Goal: Transaction & Acquisition: Purchase product/service

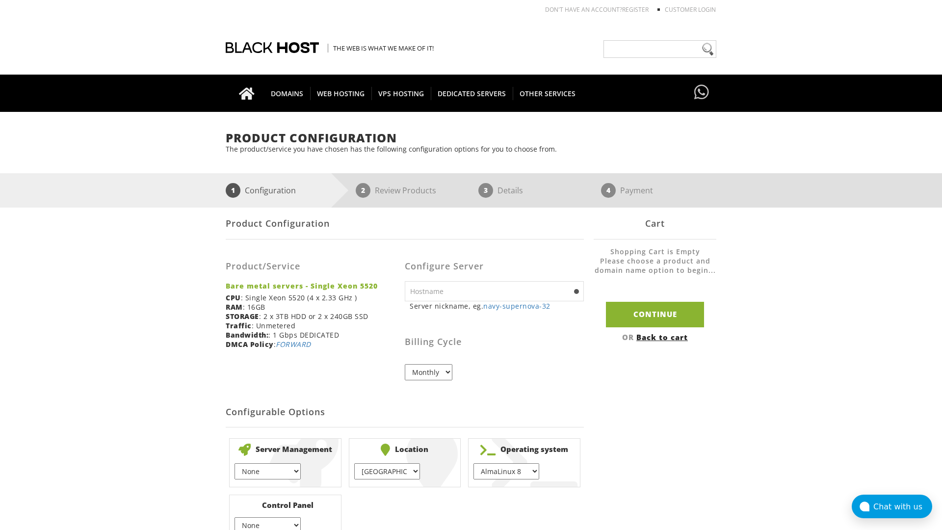
click at [663, 336] on link "Back to cart" at bounding box center [662, 337] width 52 height 10
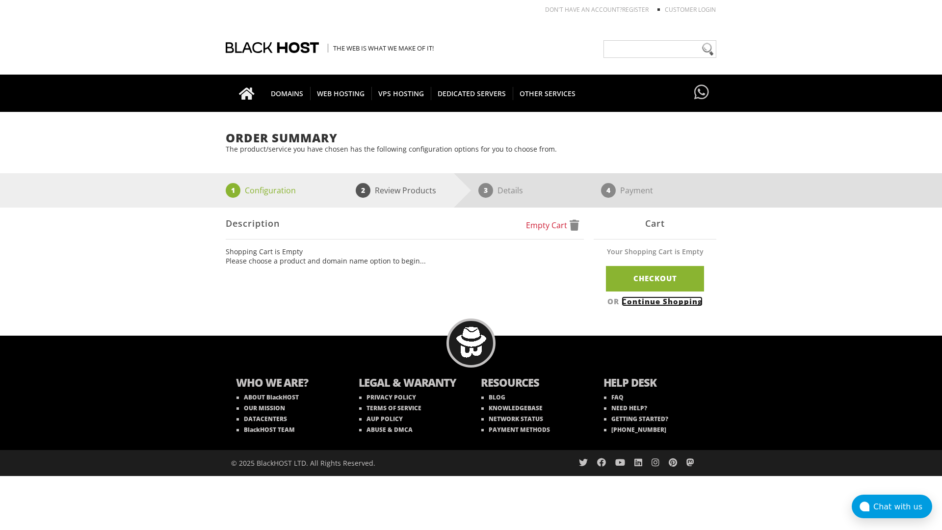
click at [663, 301] on link "Continue Shopping" at bounding box center [661, 301] width 81 height 10
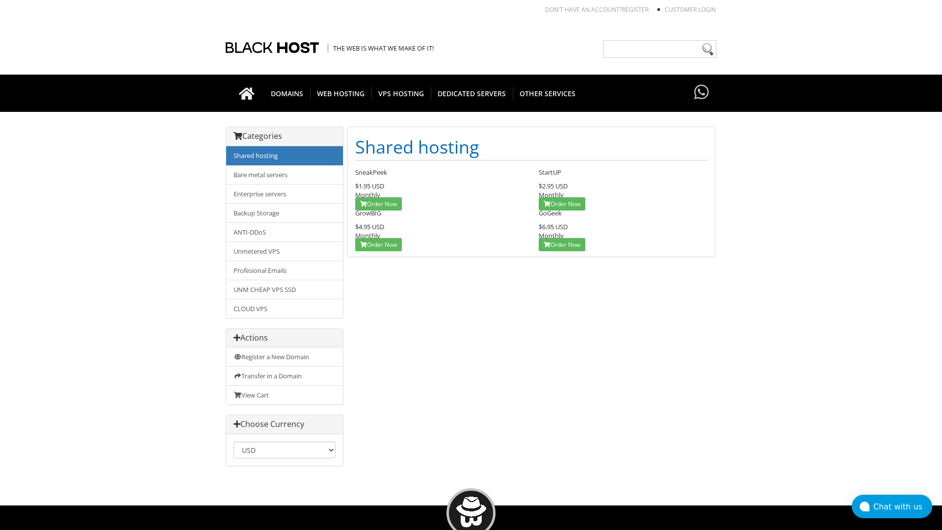
click at [284, 155] on link "Shared hosting" at bounding box center [284, 155] width 117 height 19
